Goal: Task Accomplishment & Management: Manage account settings

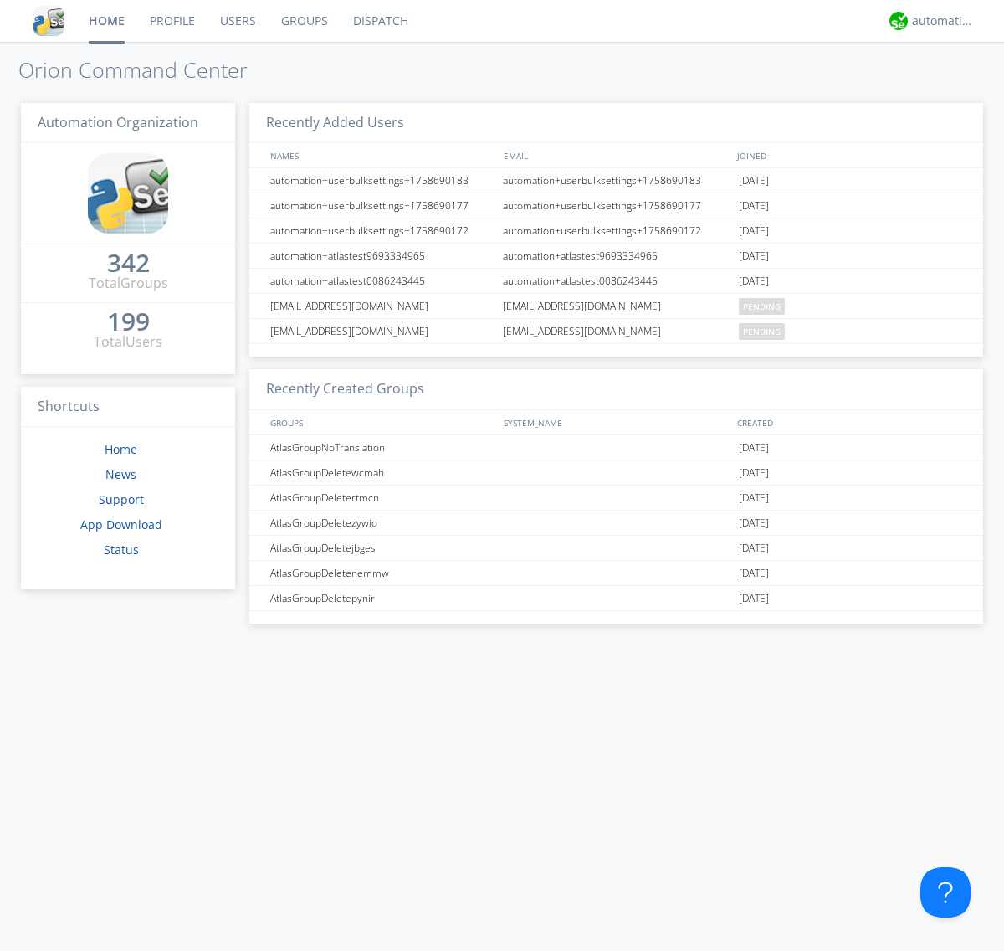
click at [237, 21] on link "Users" at bounding box center [238, 21] width 61 height 42
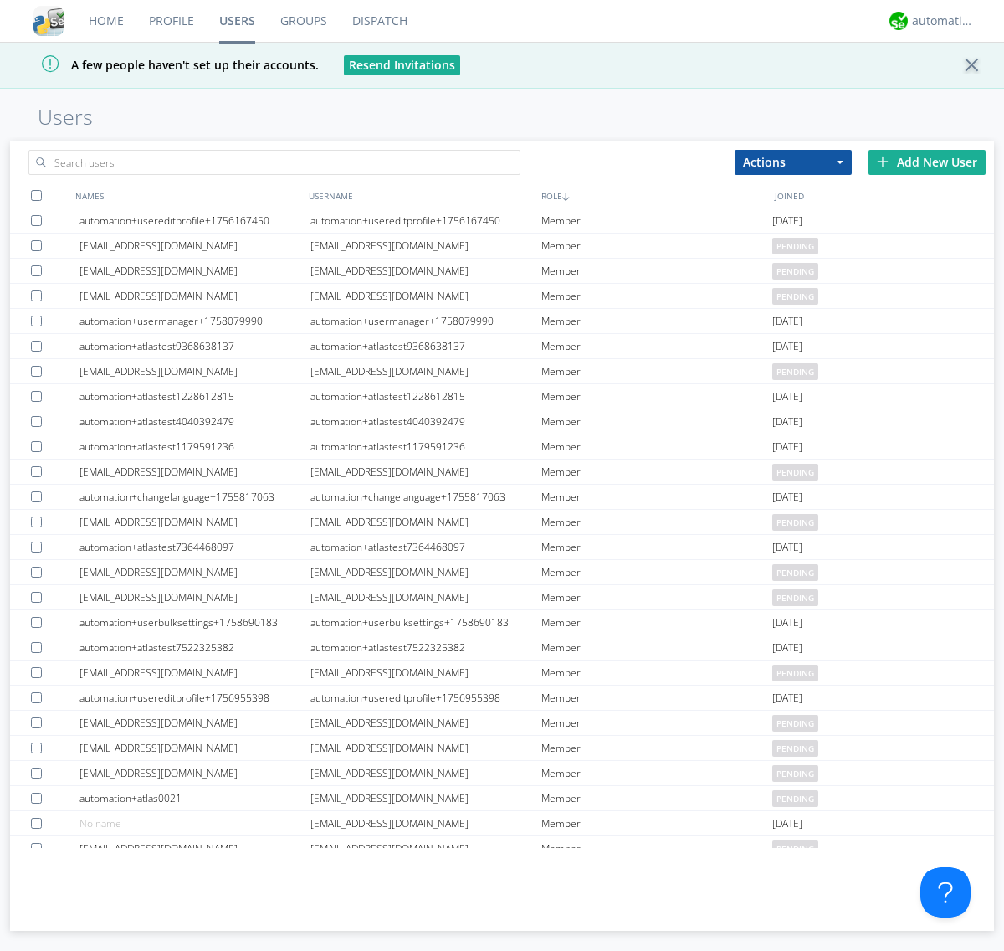
click at [927, 162] on div "Add New User" at bounding box center [927, 162] width 117 height 25
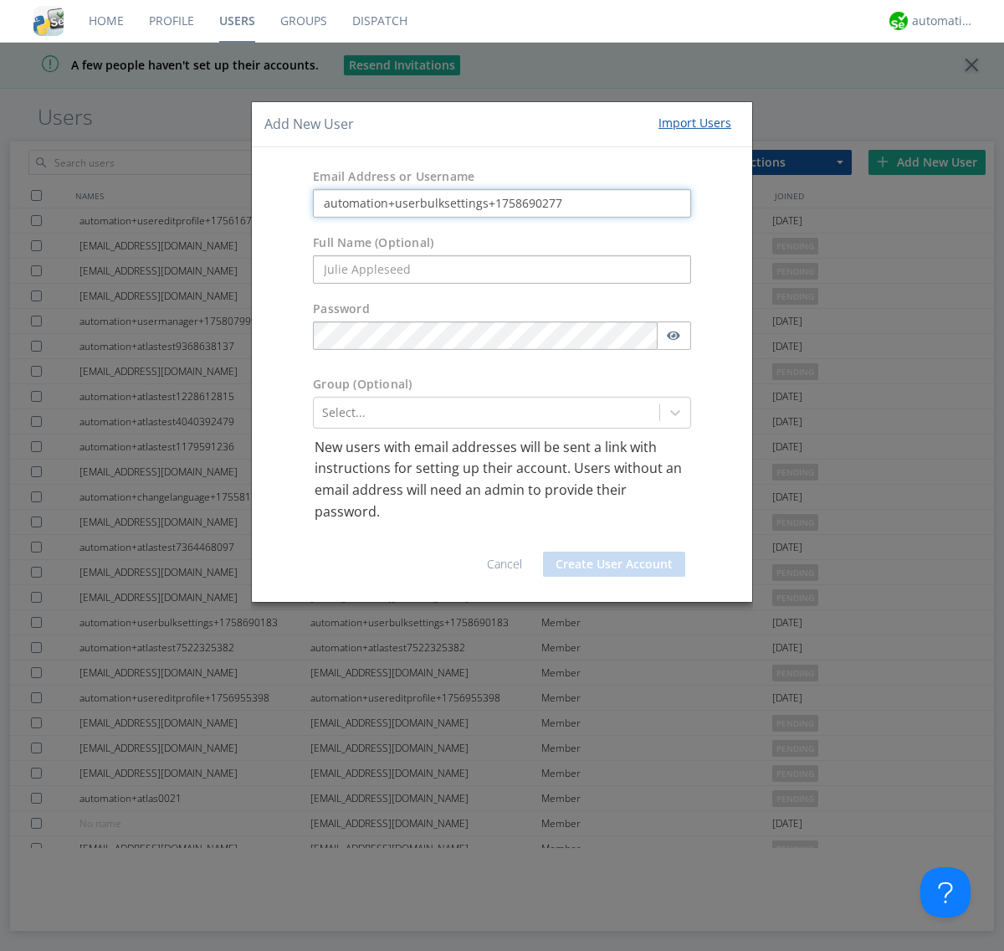
type input "automation+userbulksettings+1758690277"
click at [614, 564] on button "Create User Account" at bounding box center [614, 564] width 142 height 25
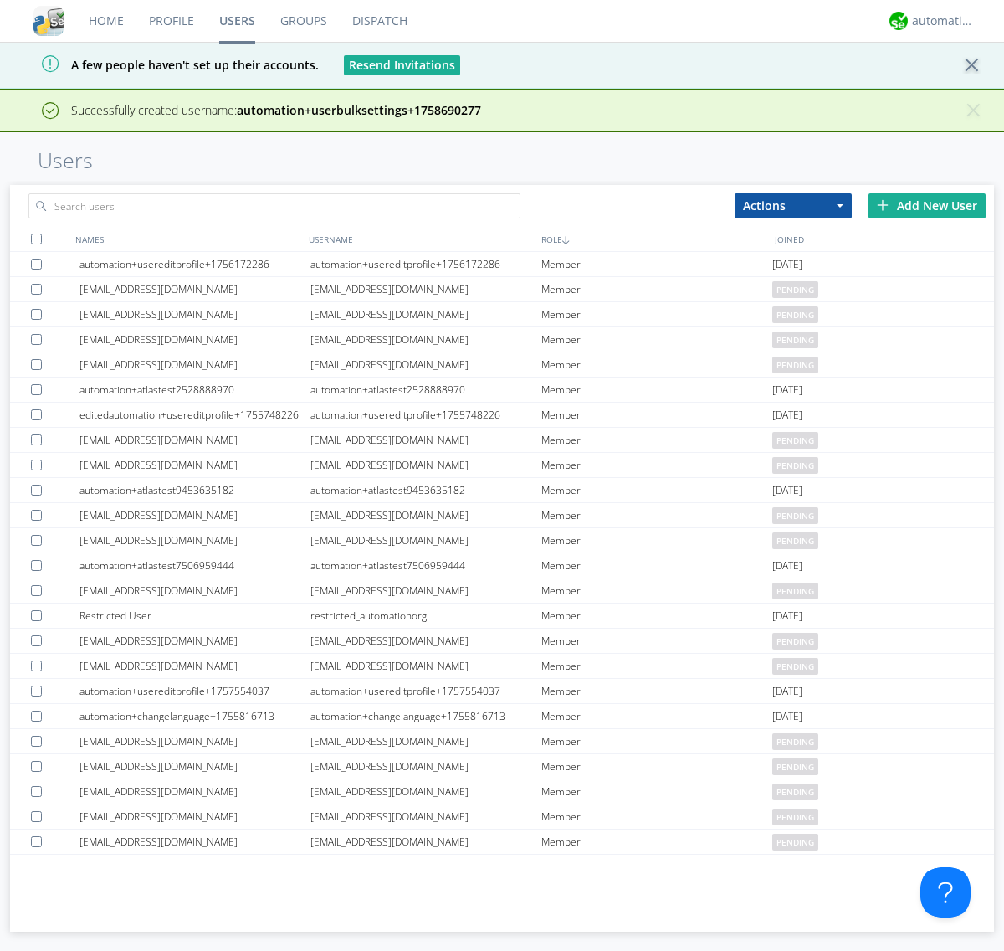
click at [927, 205] on div "Add New User" at bounding box center [927, 205] width 117 height 25
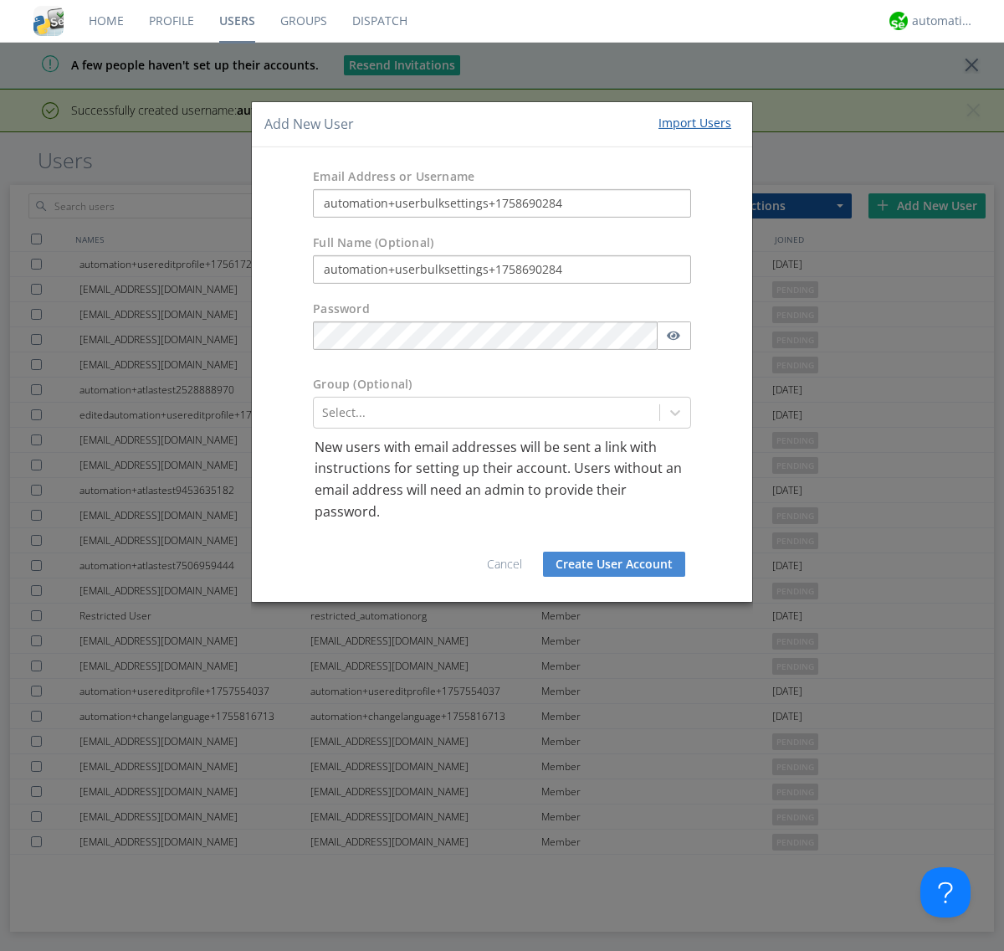
click at [614, 564] on button "Create User Account" at bounding box center [614, 564] width 142 height 25
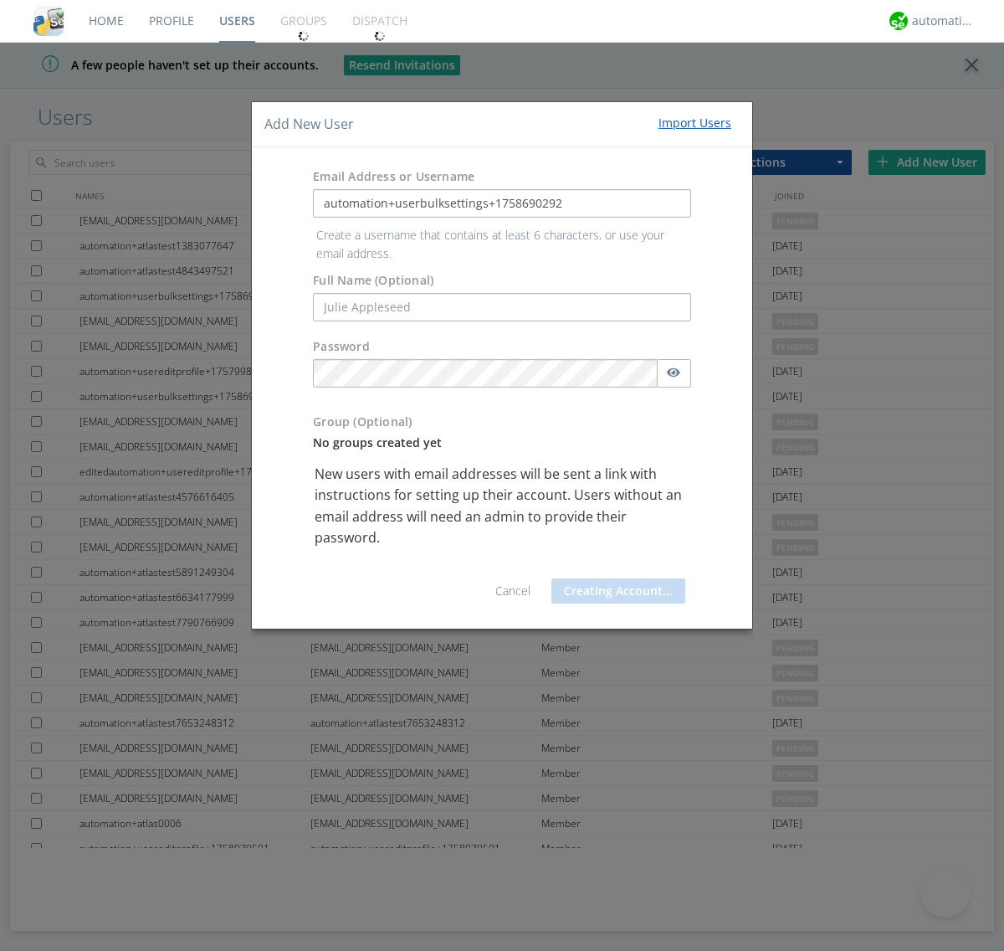
type input "automation+userbulksettings+1758690292"
click at [614, 578] on button "Creating Account..." at bounding box center [619, 590] width 134 height 25
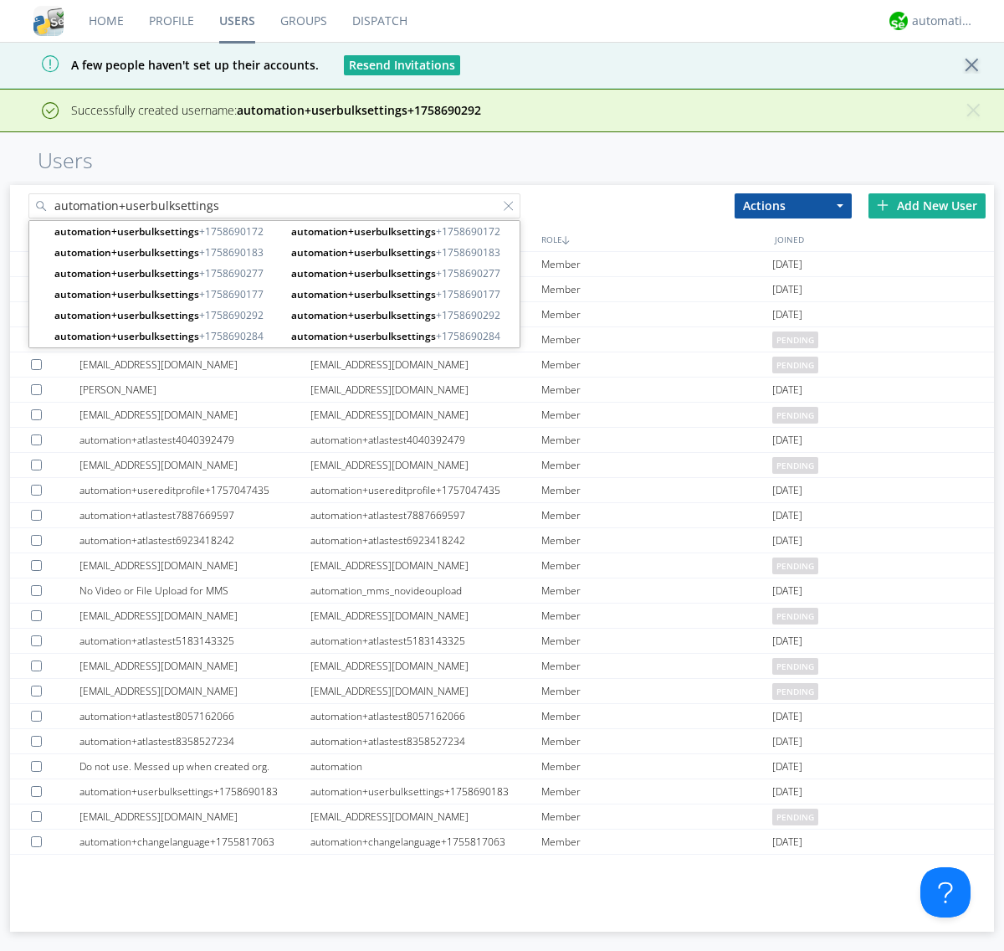
type input "automation+userbulksettings"
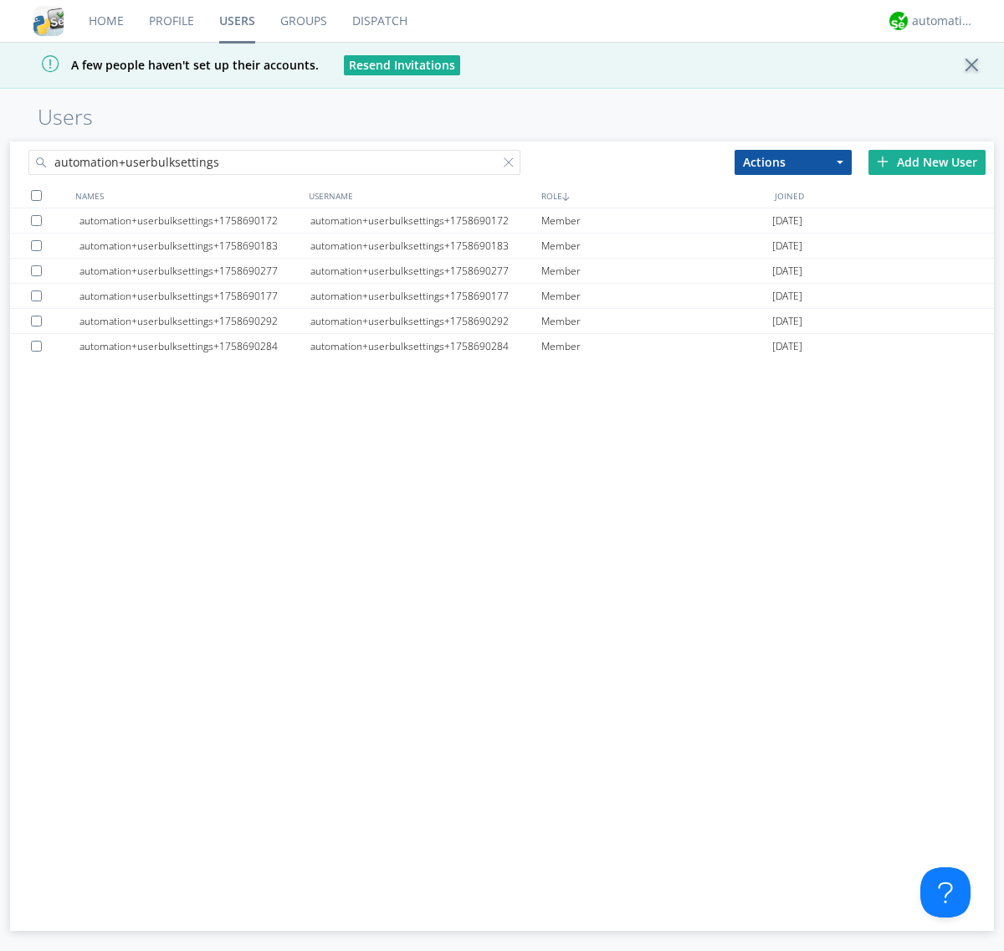
click at [36, 195] on div at bounding box center [36, 195] width 11 height 11
click at [794, 162] on button "Actions" at bounding box center [793, 162] width 117 height 25
click at [0, 0] on link "Edit Settings" at bounding box center [0, 0] width 0 height 0
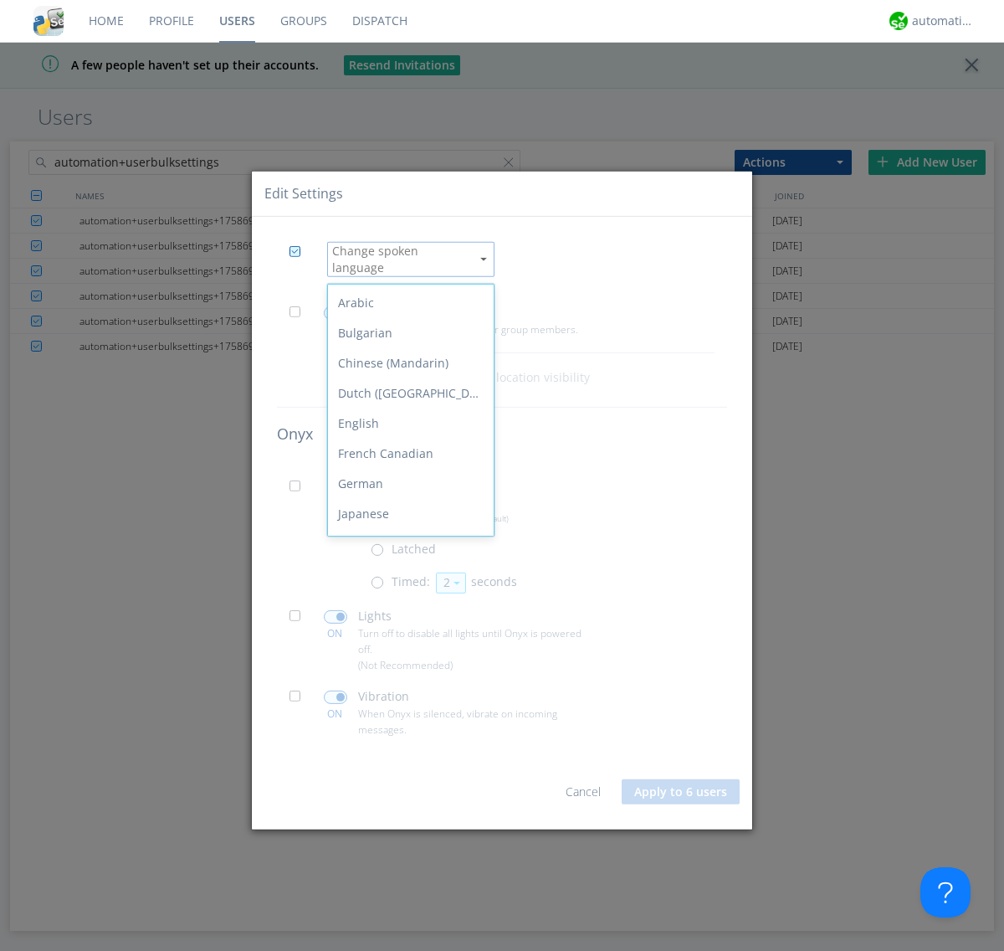
click at [300, 310] on span at bounding box center [300, 316] width 21 height 21
click at [0, 0] on input "checkbox" at bounding box center [0, 0] width 0 height 0
click at [335, 306] on span at bounding box center [335, 312] width 23 height 13
click at [0, 0] on input "checkbox" at bounding box center [0, 0] width 0 height 0
click at [300, 484] on span at bounding box center [300, 490] width 21 height 21
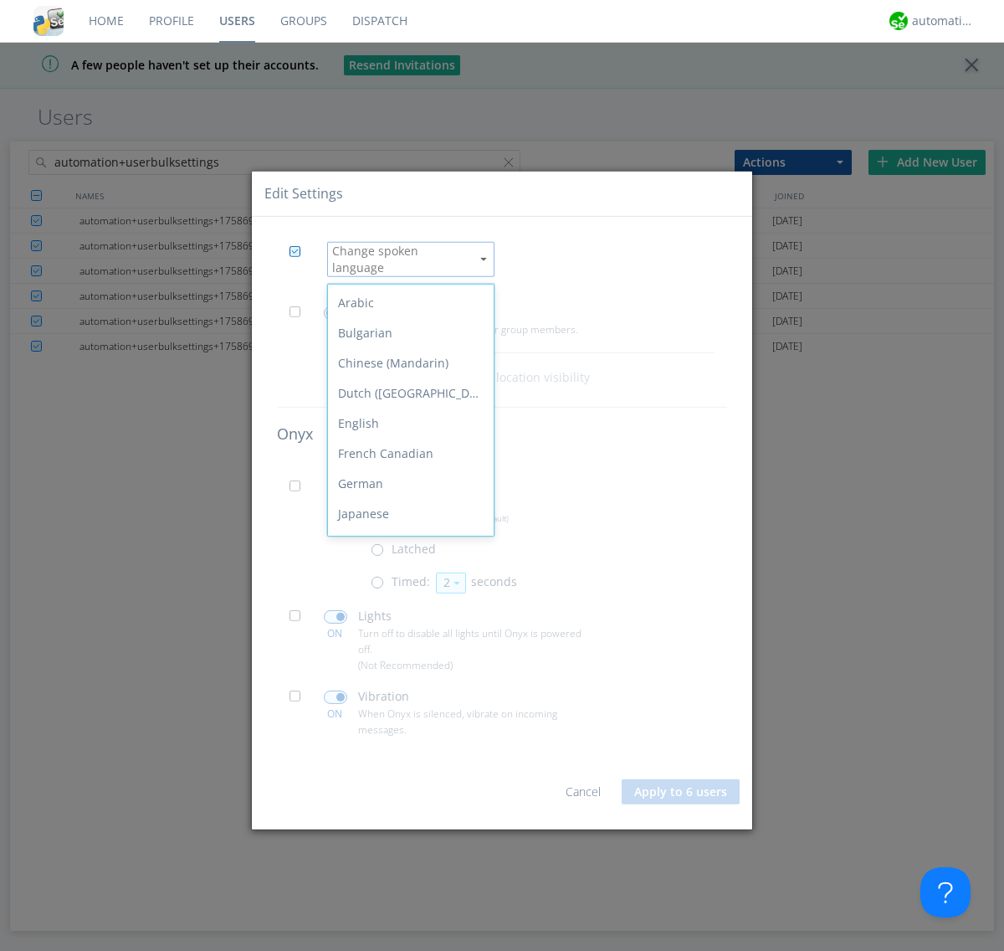
click at [0, 0] on input "checkbox" at bounding box center [0, 0] width 0 height 0
click at [381, 579] on span at bounding box center [381, 586] width 21 height 21
click at [0, 0] on input "radio" at bounding box center [0, 0] width 0 height 0
click at [449, 576] on button "2" at bounding box center [451, 582] width 30 height 21
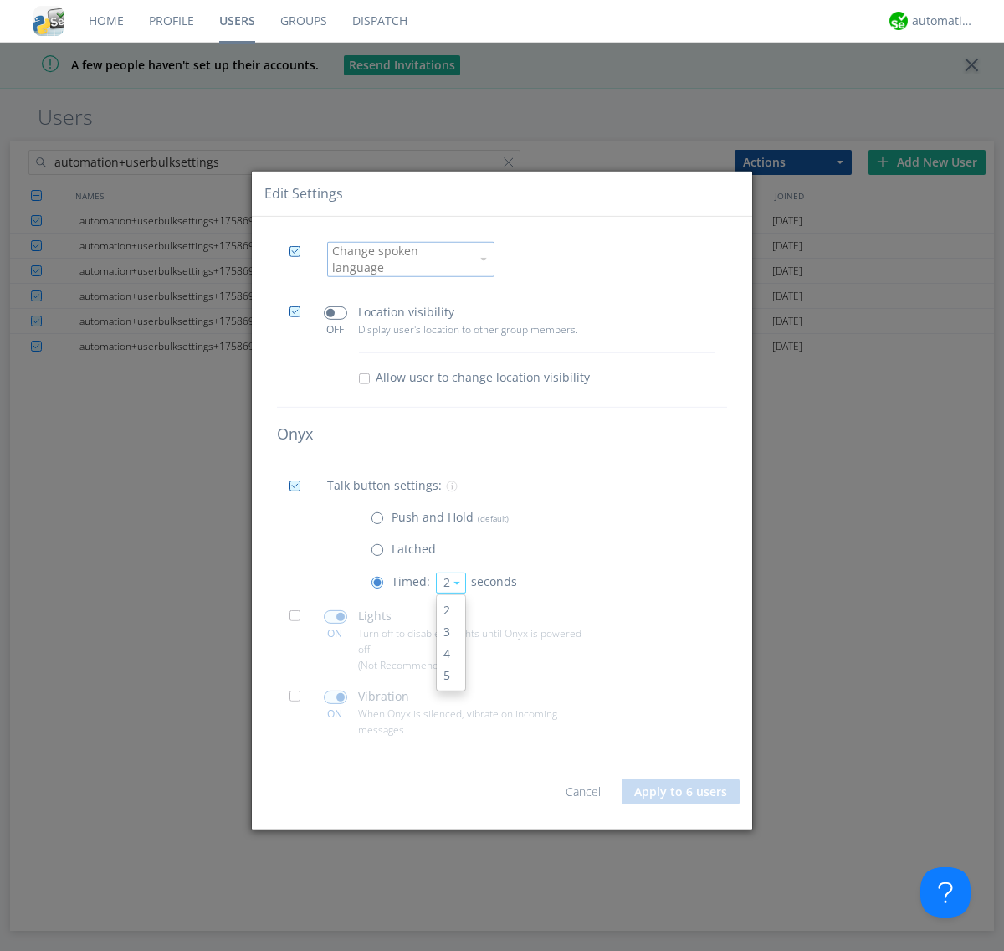
click at [449, 624] on link "3" at bounding box center [451, 631] width 28 height 22
click at [300, 614] on span at bounding box center [300, 620] width 21 height 21
click at [0, 0] on input "checkbox" at bounding box center [0, 0] width 0 height 0
click at [335, 609] on span at bounding box center [335, 615] width 23 height 13
click at [0, 0] on input "checkbox" at bounding box center [0, 0] width 0 height 0
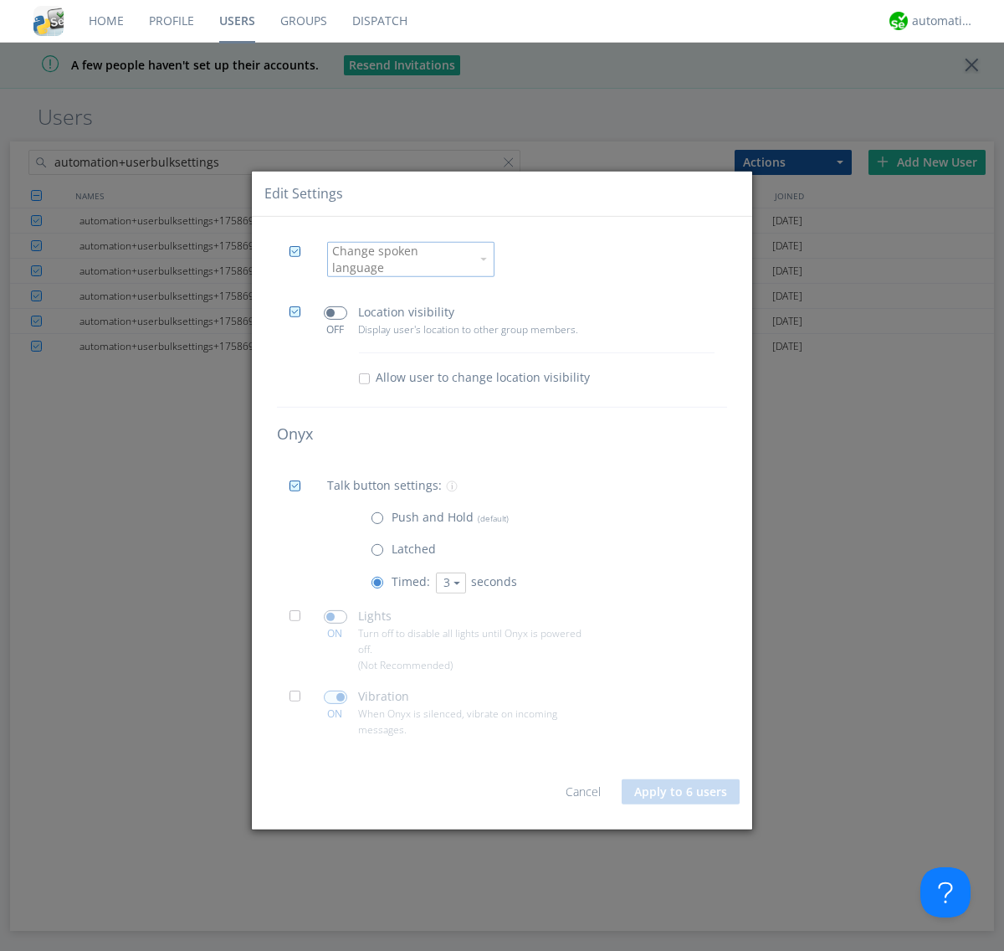
click at [300, 694] on span at bounding box center [300, 701] width 21 height 21
click at [0, 0] on input "checkbox" at bounding box center [0, 0] width 0 height 0
click at [335, 690] on span at bounding box center [335, 696] width 23 height 13
click at [0, 0] on input "checkbox" at bounding box center [0, 0] width 0 height 0
click at [237, 21] on link "Users" at bounding box center [237, 21] width 61 height 42
